Goal: Use online tool/utility

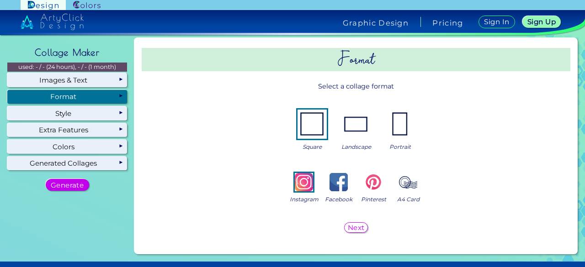
scroll to position [2, 0]
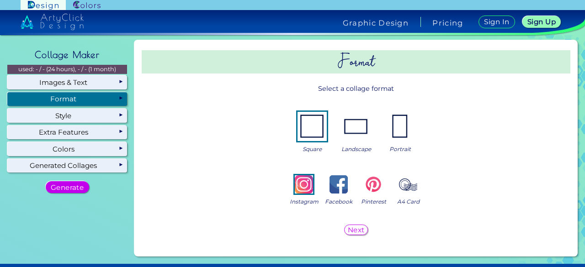
click at [311, 128] on img at bounding box center [311, 126] width 29 height 29
click at [367, 183] on img at bounding box center [373, 184] width 18 height 18
click at [351, 228] on h5 "Next" at bounding box center [355, 230] width 15 height 6
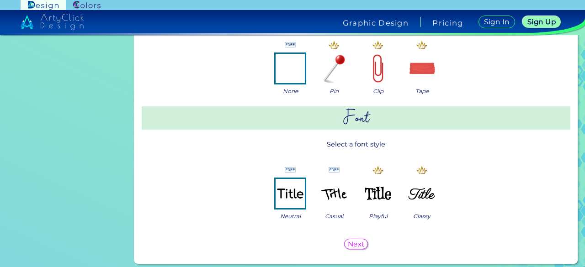
scroll to position [349, 0]
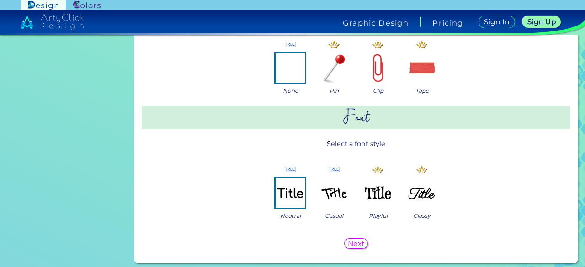
click at [333, 191] on img at bounding box center [333, 193] width 29 height 29
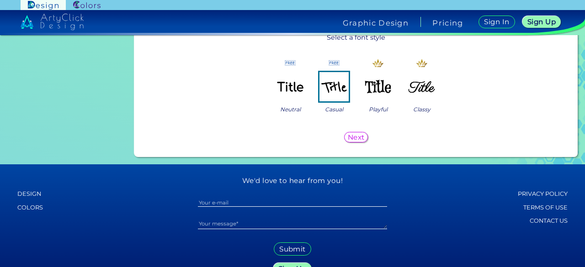
scroll to position [456, 0]
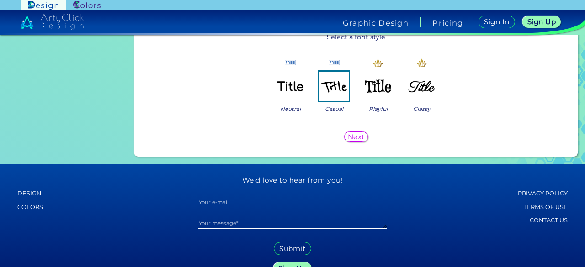
click at [333, 191] on section "We'd love to hear from you! Submit Sign Up" at bounding box center [292, 223] width 351 height 119
click at [350, 138] on h5 "Next" at bounding box center [355, 137] width 15 height 6
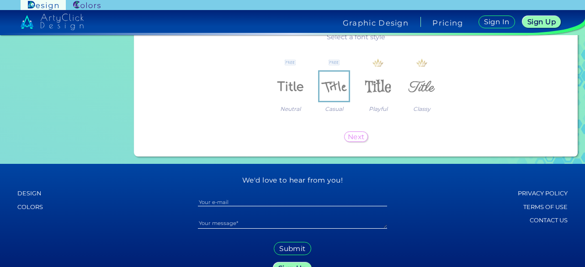
scroll to position [0, 0]
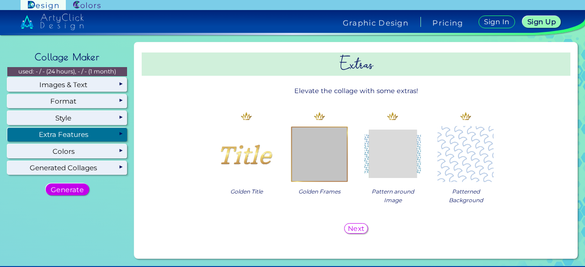
click at [337, 231] on div "Next" at bounding box center [355, 229] width 421 height 18
click at [355, 231] on h5 "Next" at bounding box center [355, 228] width 15 height 6
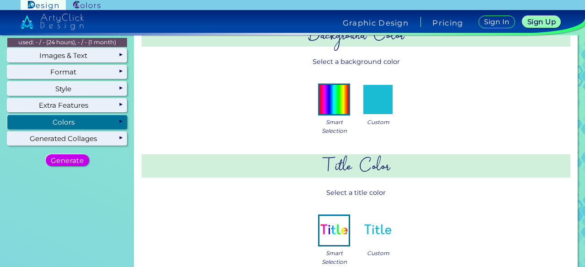
scroll to position [30, 0]
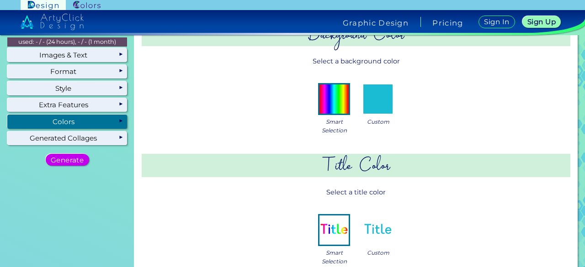
click at [379, 95] on img at bounding box center [377, 99] width 29 height 29
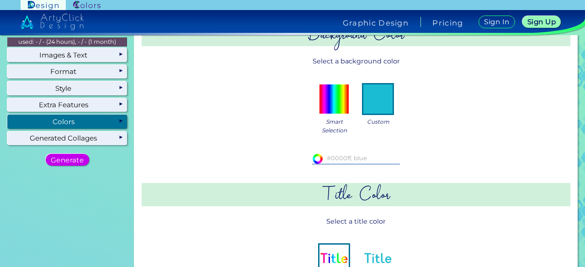
click at [335, 163] on div "#ffffff" at bounding box center [356, 159] width 88 height 11
click at [312, 158] on input "#ffffff" at bounding box center [316, 158] width 9 height 9
type input "#1e1a1a"
click at [408, 168] on div "#1e1a1a #1e1a1a" at bounding box center [356, 159] width 386 height 26
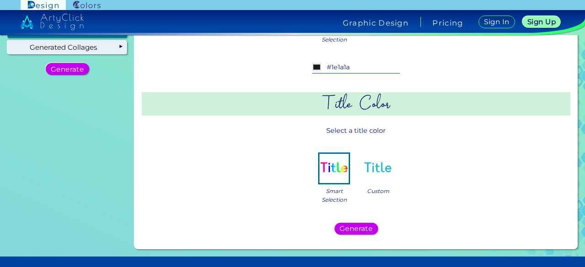
scroll to position [121, 0]
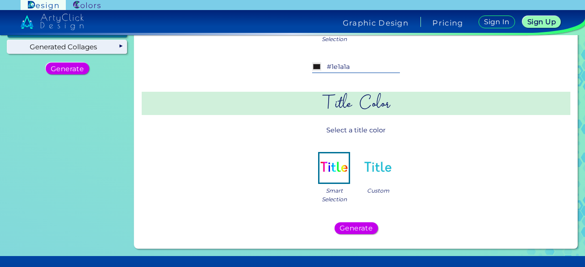
click at [378, 170] on img at bounding box center [377, 168] width 29 height 29
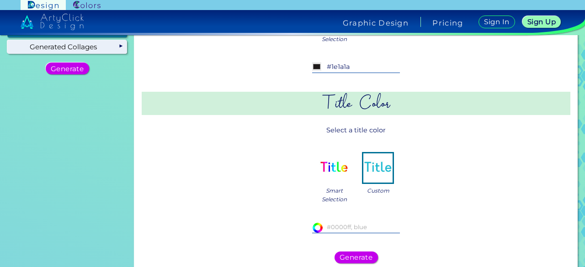
click at [313, 227] on input "#ffffff" at bounding box center [316, 227] width 9 height 9
click at [413, 246] on div "Background Color Select a background color Smart Selection Custom #1e1a1a #1e1a…" at bounding box center [356, 100] width 436 height 350
click at [362, 256] on h5 "Generate" at bounding box center [356, 257] width 30 height 6
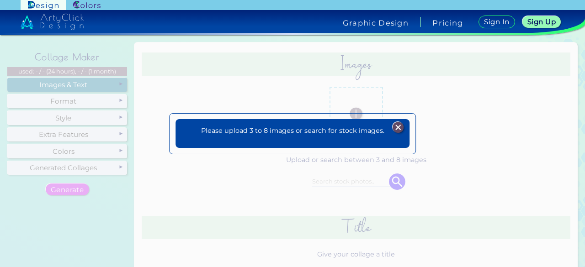
scroll to position [0, 0]
click at [401, 132] on img at bounding box center [397, 127] width 11 height 11
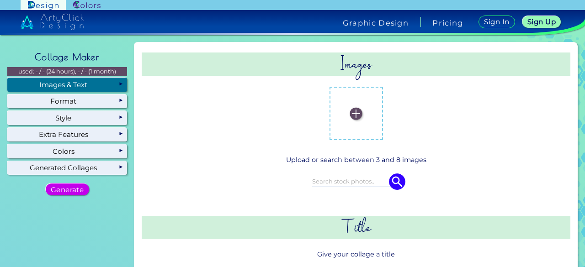
click at [352, 111] on img at bounding box center [356, 113] width 12 height 12
click at [0, 0] on input "file" at bounding box center [0, 0] width 0 height 0
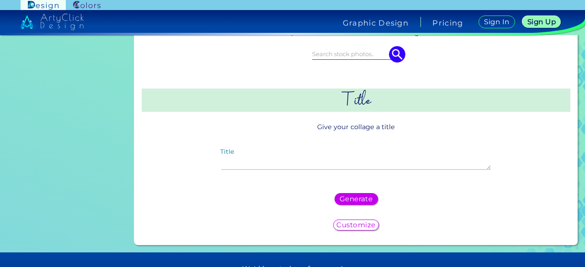
scroll to position [388, 0]
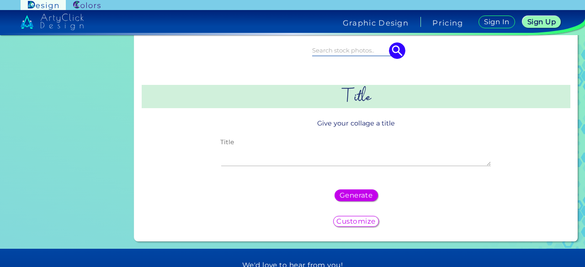
click at [304, 154] on textarea "Title" at bounding box center [355, 157] width 269 height 20
type textarea "Anti-Heros"
click at [355, 196] on h5 "Generate" at bounding box center [356, 195] width 30 height 6
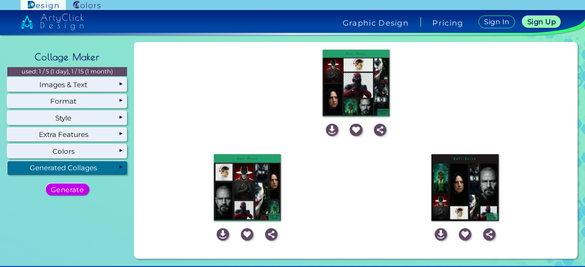
scroll to position [0, 0]
click at [437, 234] on img at bounding box center [441, 234] width 12 height 12
click at [184, 114] on div "Empty page - click "generate" to initiate the creation of your collages! Genera…" at bounding box center [356, 83] width 436 height 74
